Goal: Information Seeking & Learning: Learn about a topic

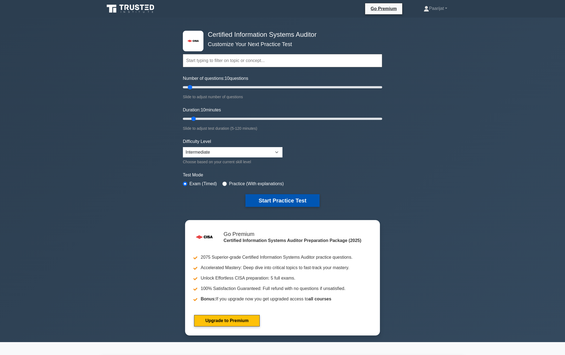
scroll to position [1, 0]
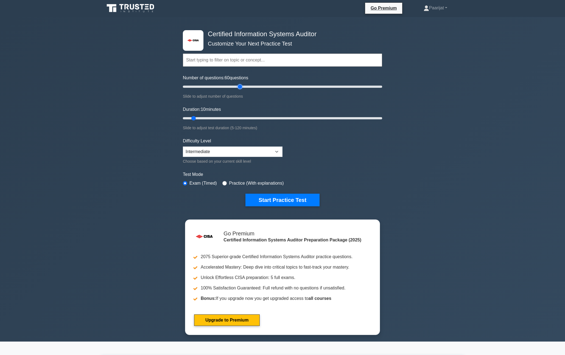
drag, startPoint x: 190, startPoint y: 87, endPoint x: 239, endPoint y: 88, distance: 48.6
click at [239, 88] on input "Number of questions: 60 questions" at bounding box center [282, 86] width 199 height 7
type input "50"
drag, startPoint x: 240, startPoint y: 88, endPoint x: 230, endPoint y: 89, distance: 9.3
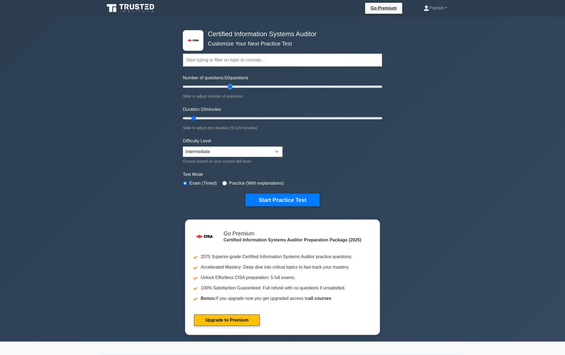
click at [230, 89] on input "Number of questions: 50 questions" at bounding box center [282, 86] width 199 height 7
drag, startPoint x: 194, startPoint y: 118, endPoint x: 276, endPoint y: 119, distance: 82.9
type input "60"
click at [276, 119] on input "Duration: 60 minutes" at bounding box center [282, 118] width 199 height 7
click at [270, 200] on button "Start Practice Test" at bounding box center [282, 200] width 74 height 13
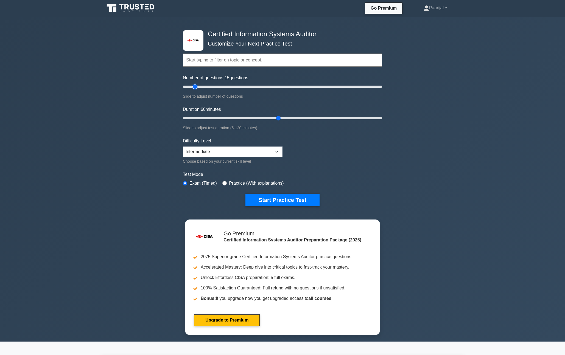
type input "15"
drag, startPoint x: 227, startPoint y: 86, endPoint x: 221, endPoint y: 99, distance: 13.6
click at [194, 87] on input "Number of questions: 15 questions" at bounding box center [282, 86] width 199 height 7
type input "20"
drag, startPoint x: 278, startPoint y: 119, endPoint x: 211, endPoint y: 119, distance: 67.0
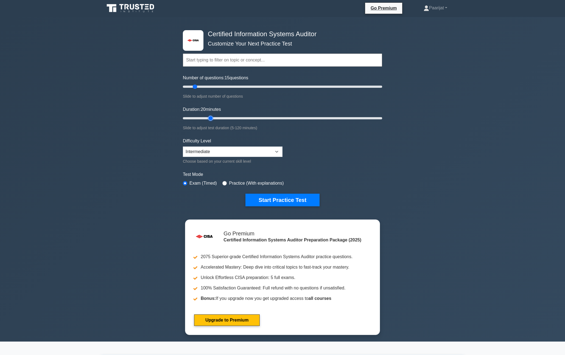
click at [211, 119] on input "Duration: 20 minutes" at bounding box center [282, 118] width 199 height 7
click at [293, 202] on button "Start Practice Test" at bounding box center [282, 200] width 74 height 13
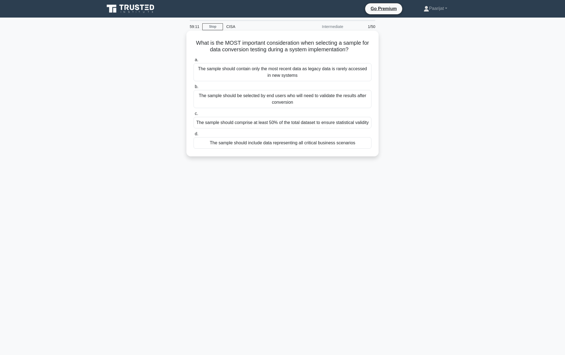
click at [256, 149] on div "The sample should include data representing all critical business scenarios" at bounding box center [283, 143] width 178 height 12
click at [194, 136] on input "d. The sample should include data representing all critical business scenarios" at bounding box center [194, 134] width 0 height 4
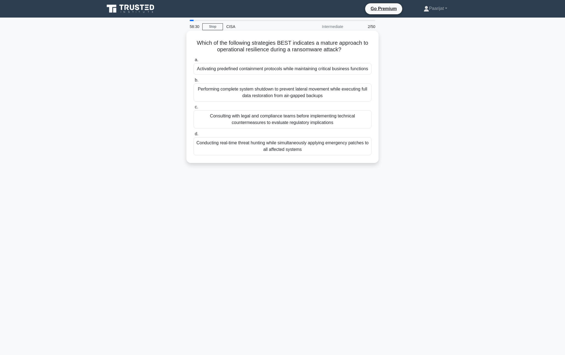
click at [245, 69] on div "Activating predefined containment protocols while maintaining critical business…" at bounding box center [283, 69] width 178 height 12
click at [194, 62] on input "a. Activating predefined containment protocols while maintaining critical busin…" at bounding box center [194, 60] width 0 height 4
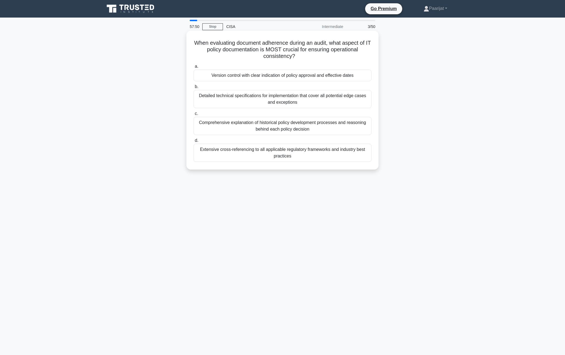
click at [261, 75] on div "Version control with clear indication of policy approval and effective dates" at bounding box center [283, 76] width 178 height 12
click at [194, 68] on input "a. Version control with clear indication of policy approval and effective dates" at bounding box center [194, 67] width 0 height 4
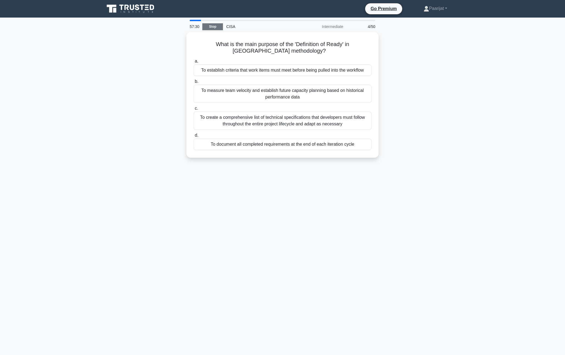
click at [212, 26] on link "Stop" at bounding box center [212, 26] width 21 height 7
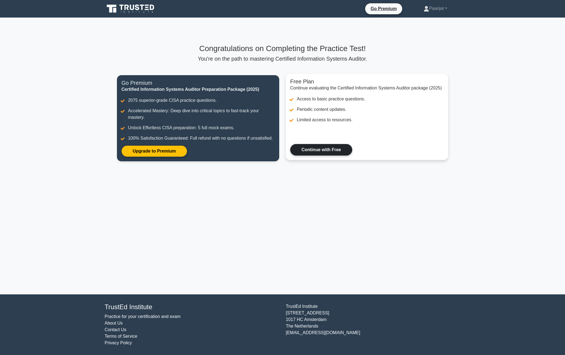
click at [344, 151] on link "Continue with Free" at bounding box center [321, 150] width 62 height 12
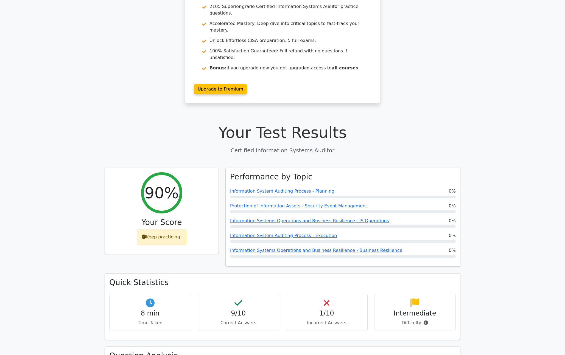
scroll to position [53, 0]
click at [239, 297] on icon at bounding box center [238, 301] width 8 height 9
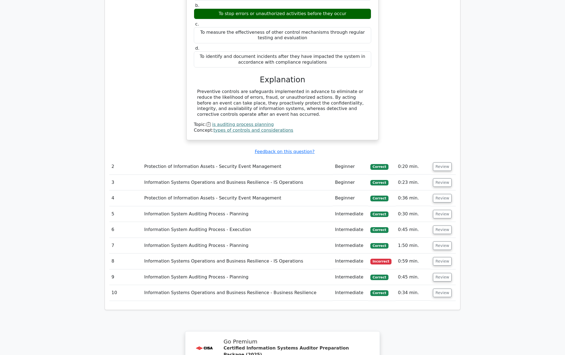
scroll to position [501, 0]
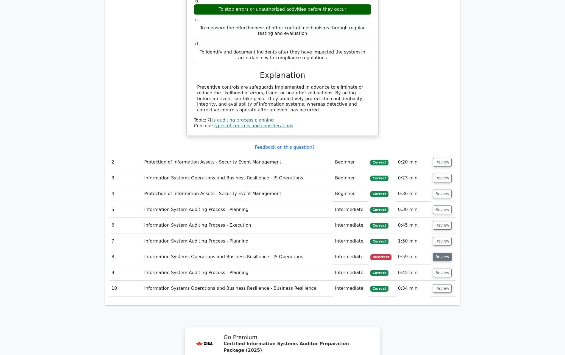
click at [438, 253] on button "Review" at bounding box center [442, 257] width 19 height 9
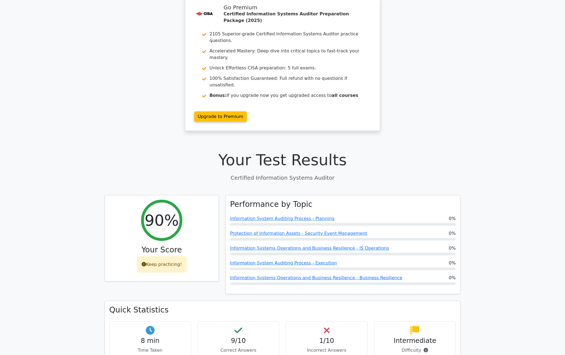
scroll to position [0, 0]
